Goal: Transaction & Acquisition: Purchase product/service

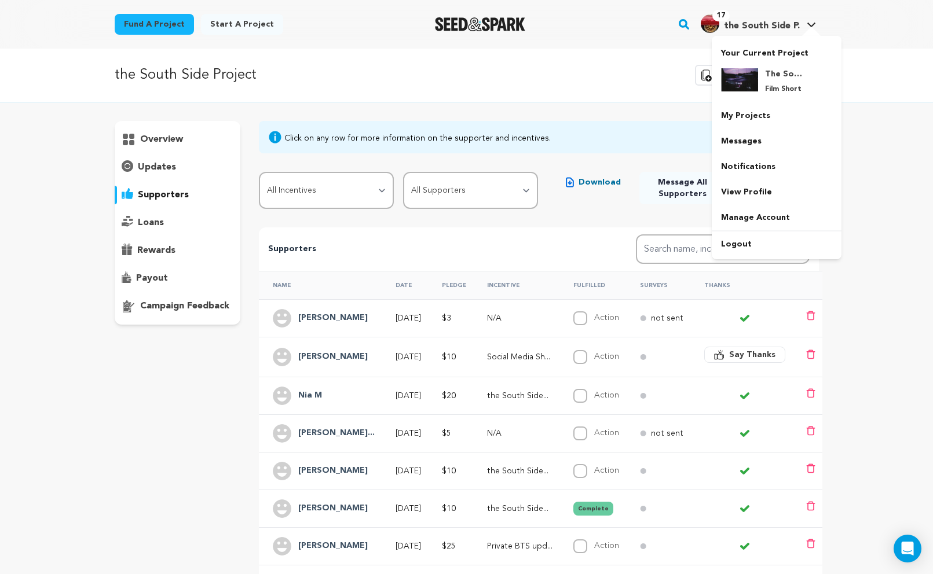
click at [742, 19] on h4 "the South Side P." at bounding box center [762, 26] width 76 height 14
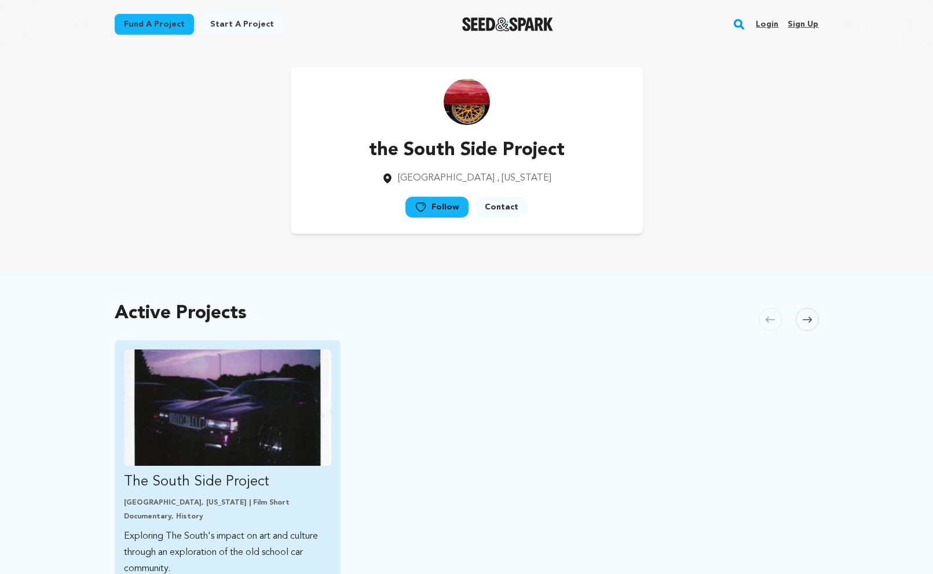
click at [272, 376] on img "Fund The South Side Project" at bounding box center [228, 408] width 208 height 116
